Goal: Information Seeking & Learning: Learn about a topic

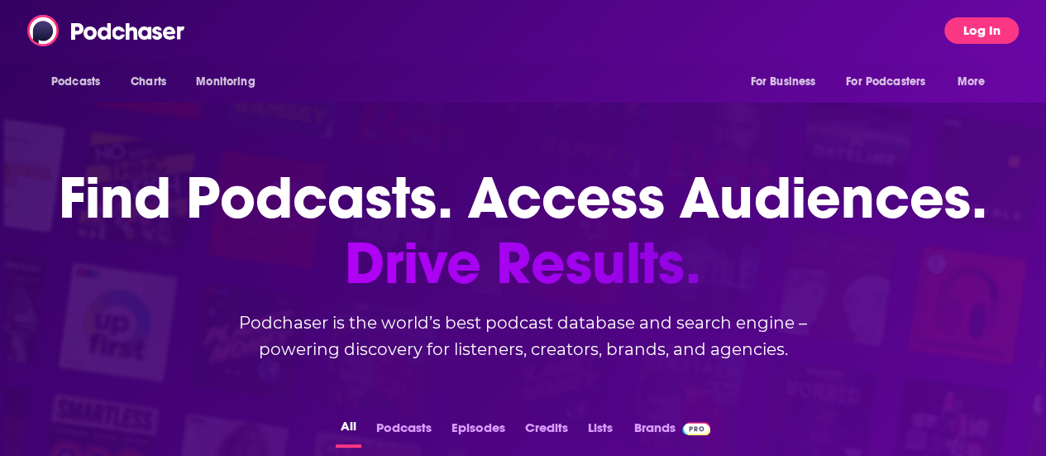
click at [986, 31] on button "Log In" at bounding box center [982, 30] width 74 height 26
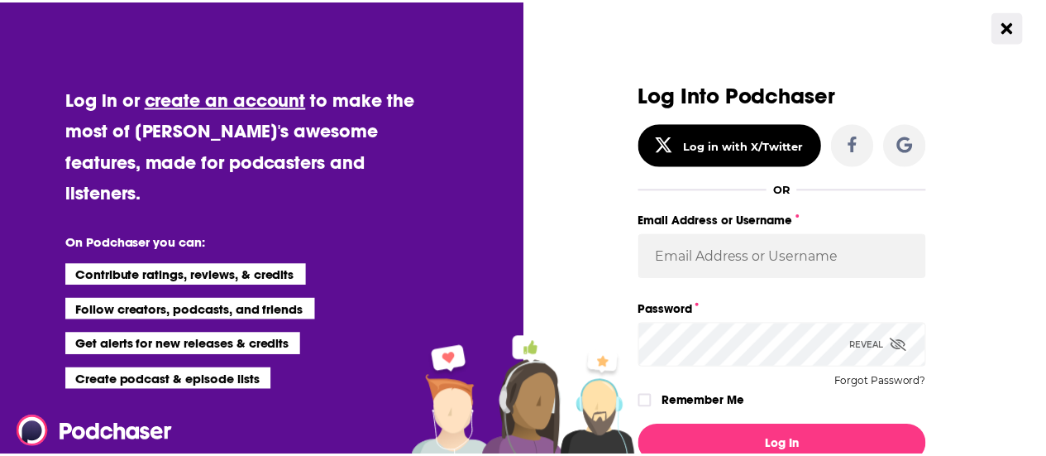
scroll to position [62, 0]
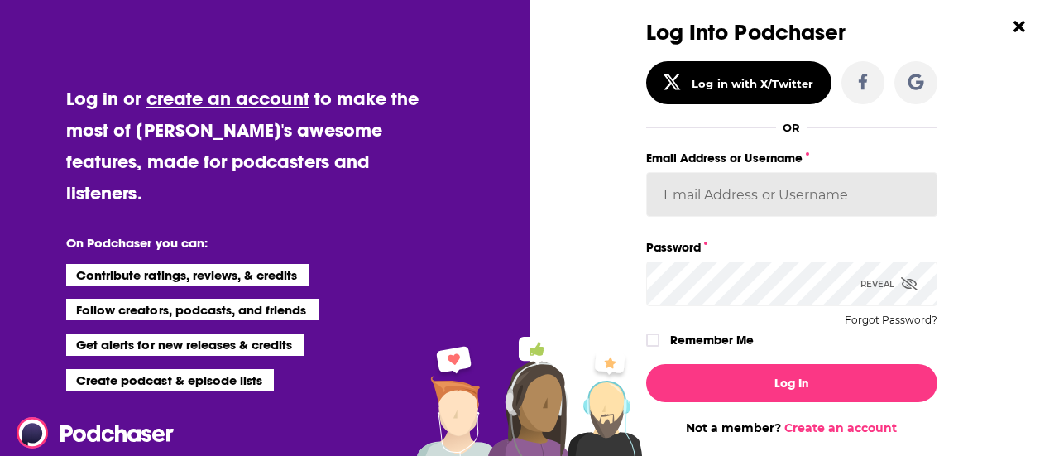
click at [701, 193] on input "Email Address or Username" at bounding box center [791, 194] width 291 height 45
type input "ShannonHennessey"
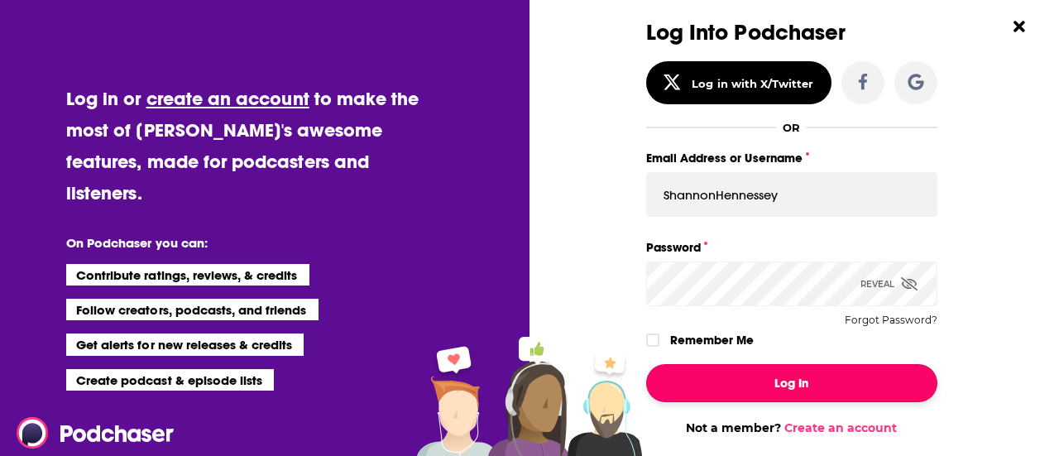
click at [745, 377] on button "Log In" at bounding box center [791, 383] width 291 height 38
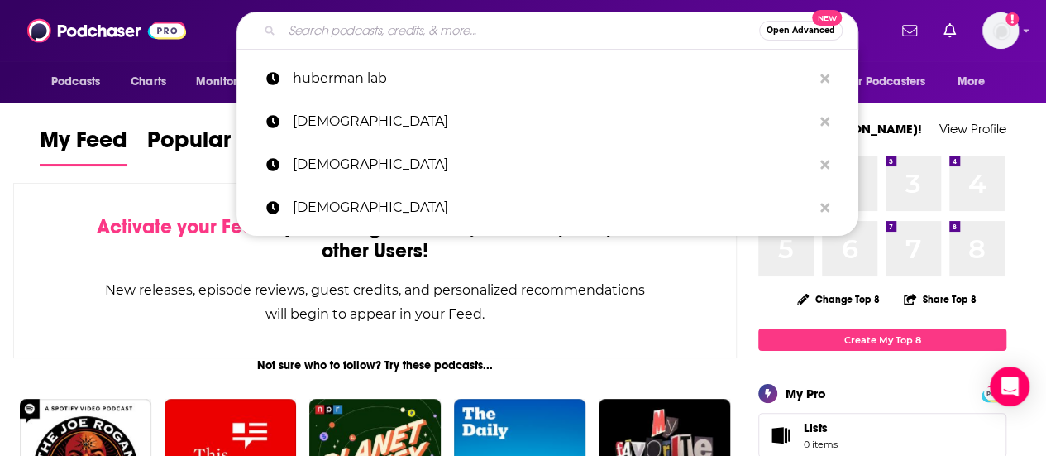
click at [337, 41] on input "Search podcasts, credits, & more..." at bounding box center [520, 30] width 477 height 26
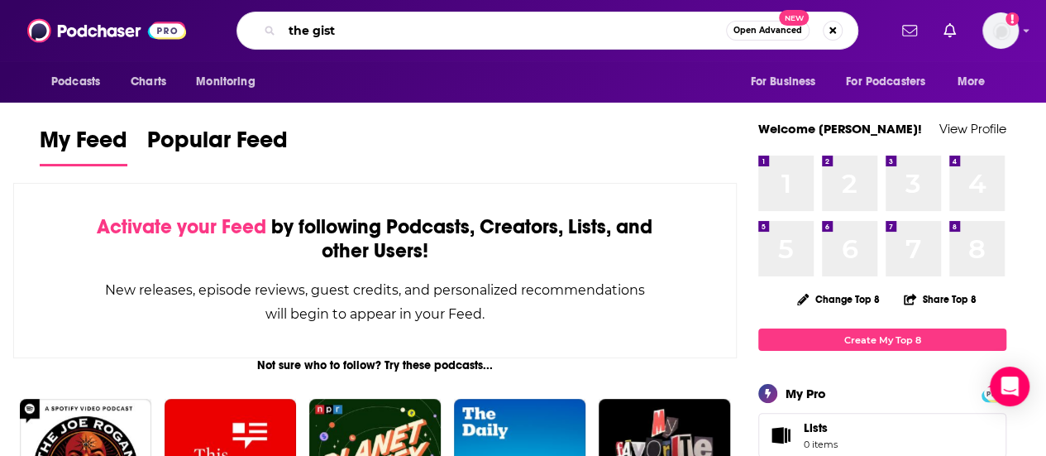
type input "the gist"
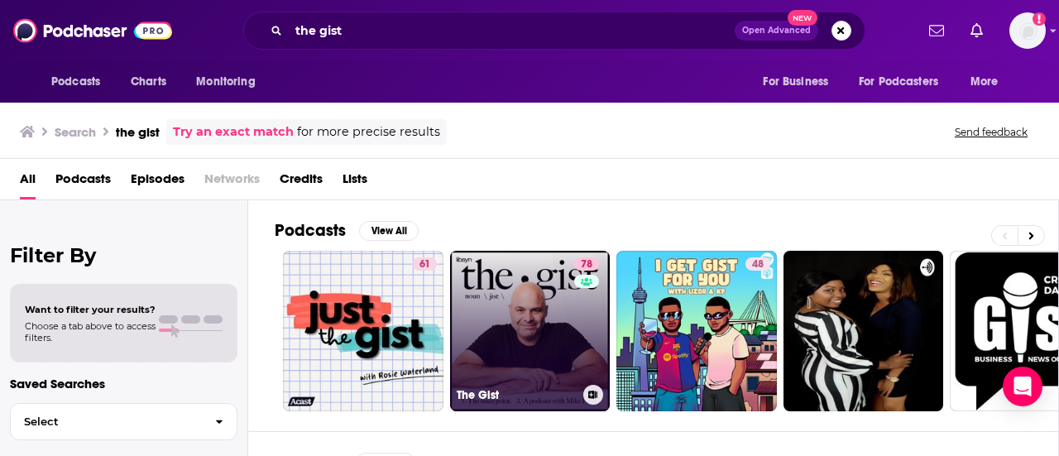
click at [548, 327] on link "78 The Gist" at bounding box center [530, 331] width 160 height 160
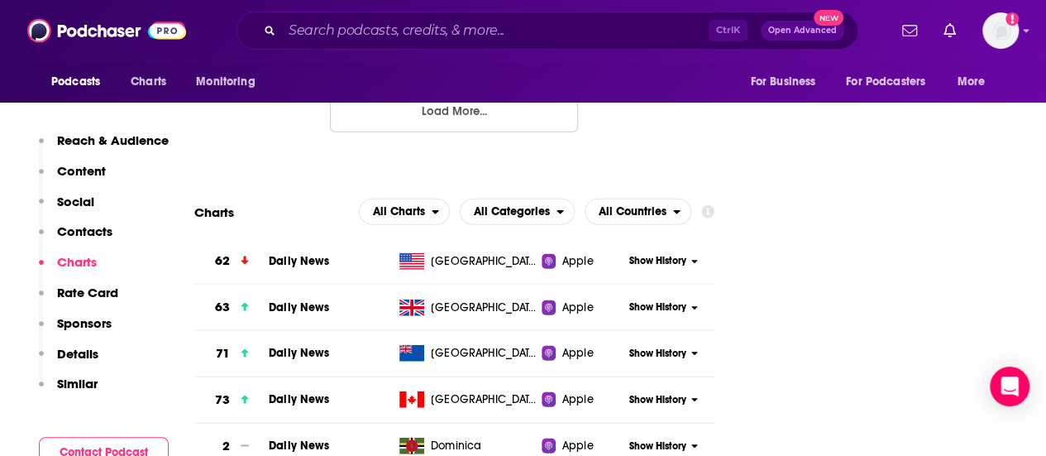
scroll to position [2099, 0]
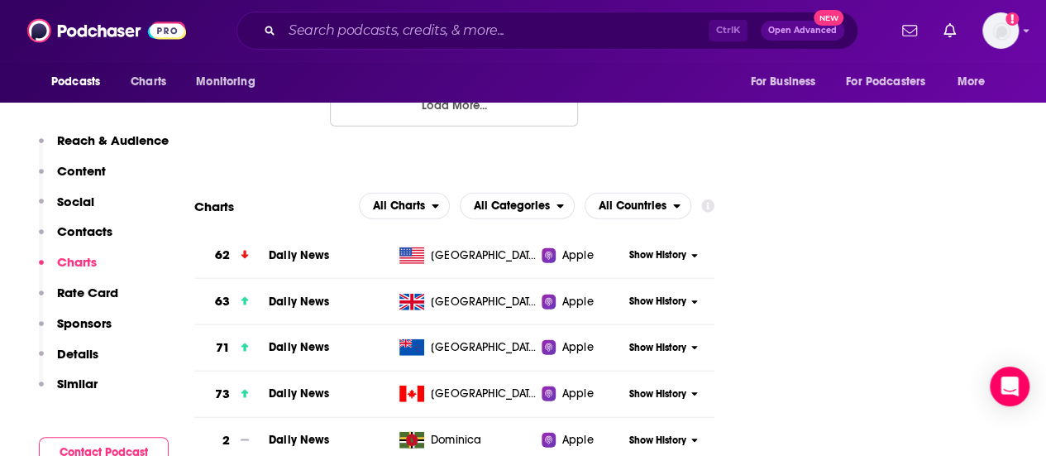
click at [651, 235] on div "Show History" at bounding box center [669, 255] width 90 height 41
click at [650, 248] on span "Show History" at bounding box center [657, 255] width 57 height 14
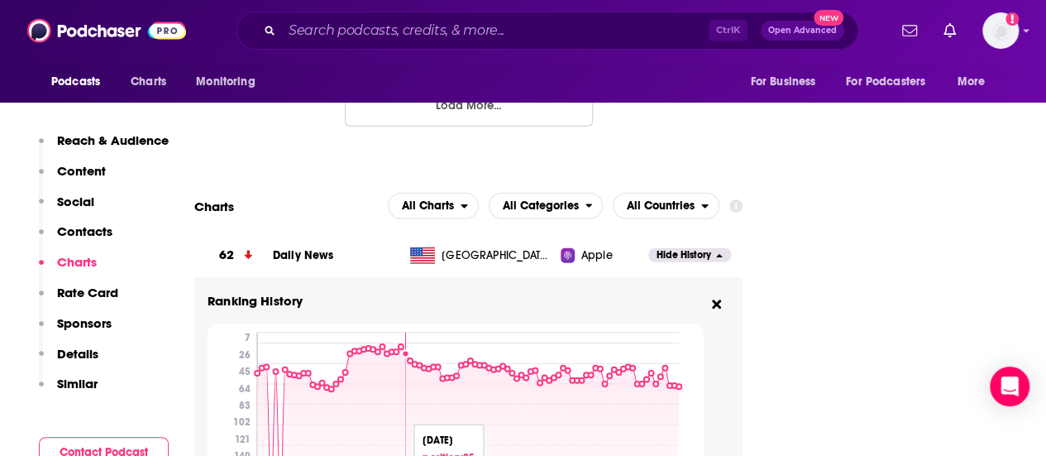
scroll to position [1937, 0]
